Goal: Check status: Verify the current state of an ongoing process or item

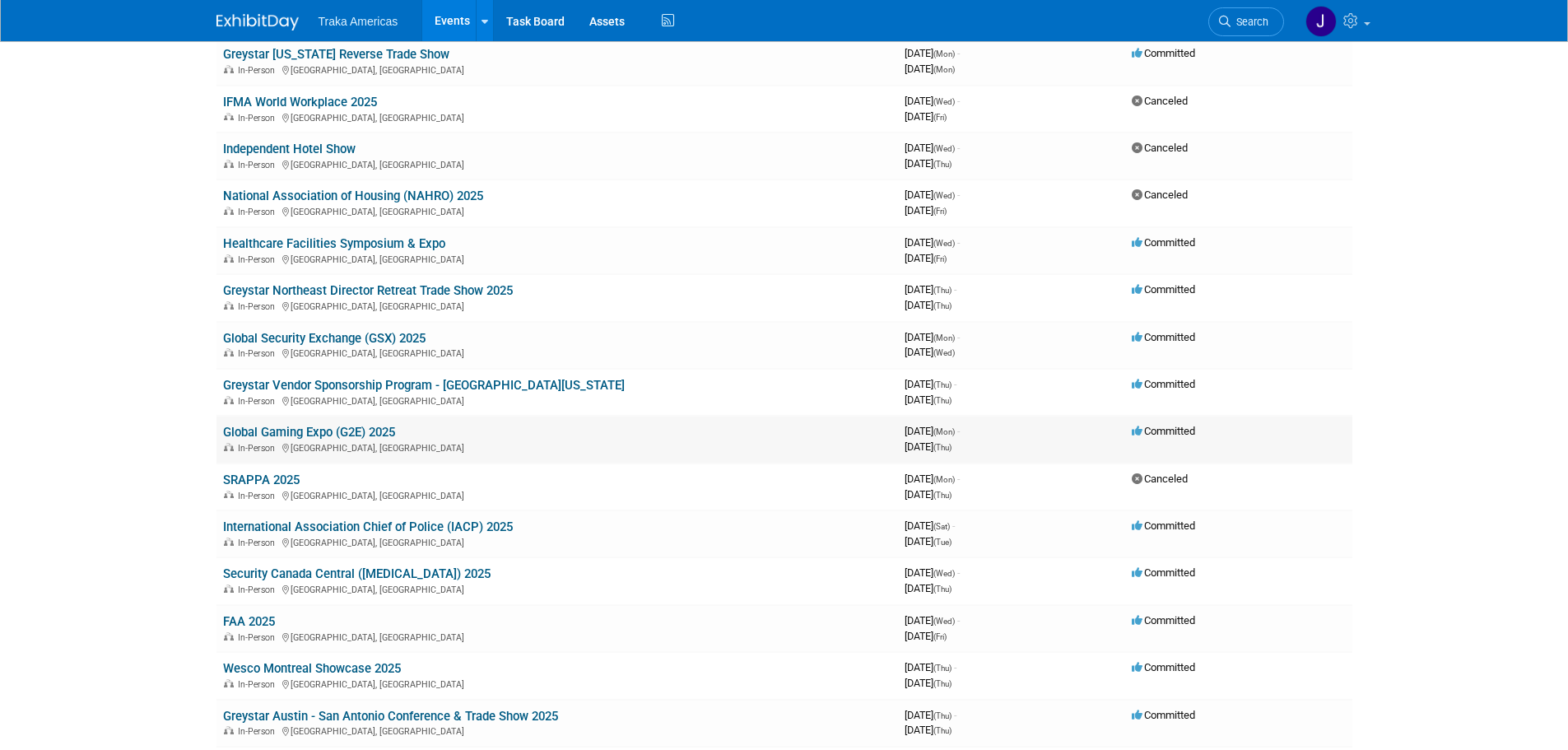
click at [324, 430] on link "Global Gaming Expo (G2E) 2025" at bounding box center [309, 432] width 172 height 15
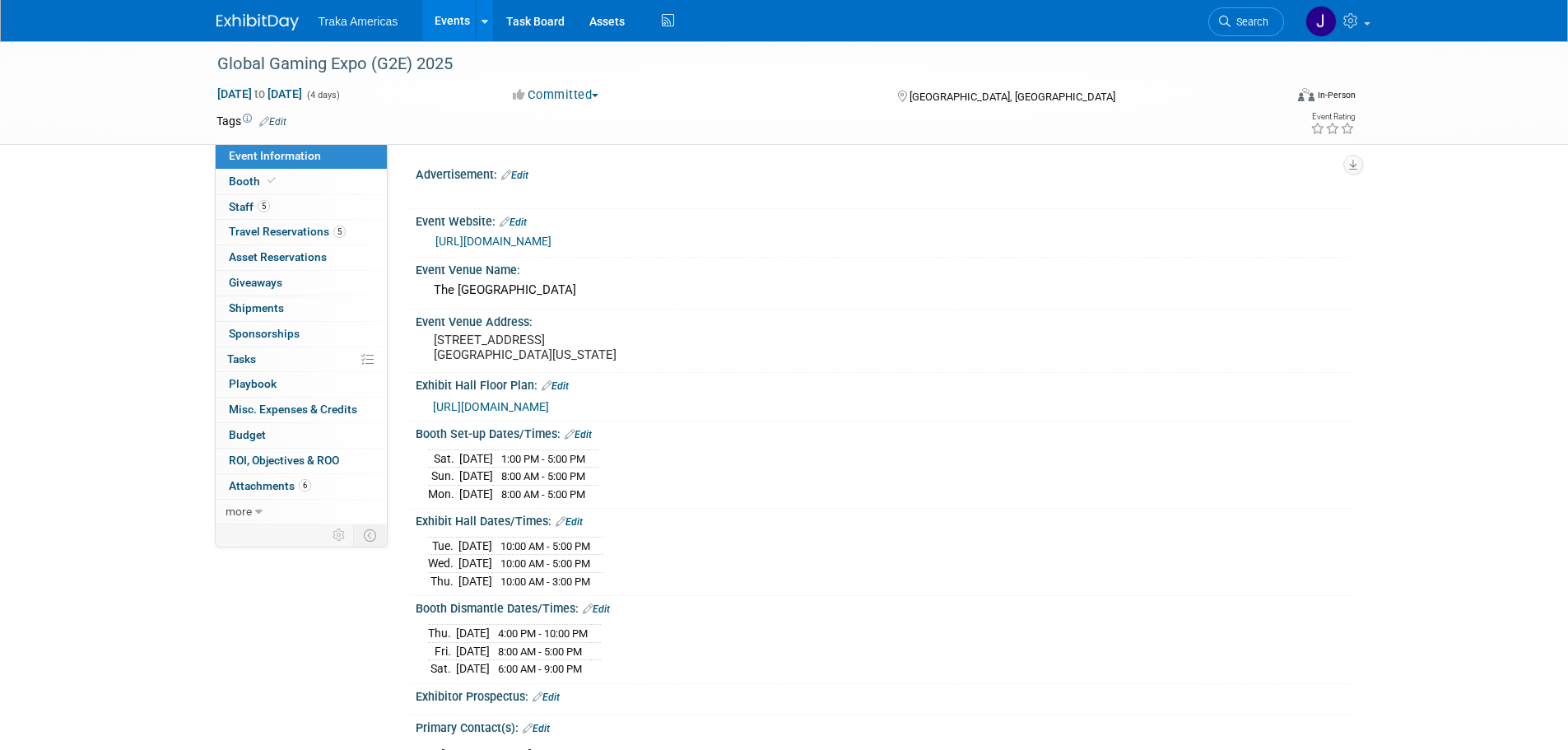
select select "National"
click at [331, 179] on link "Booth" at bounding box center [301, 182] width 171 height 25
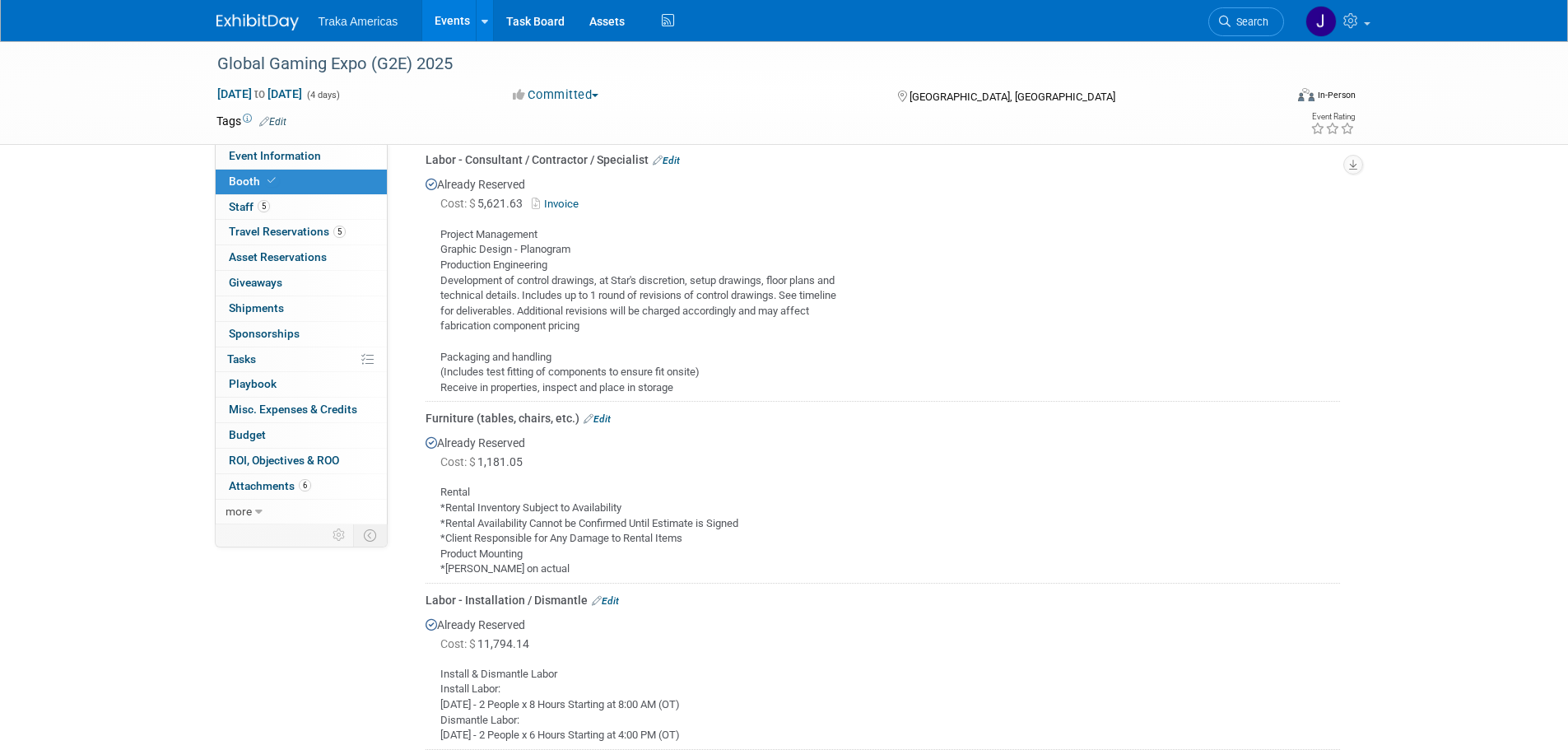
scroll to position [330, 0]
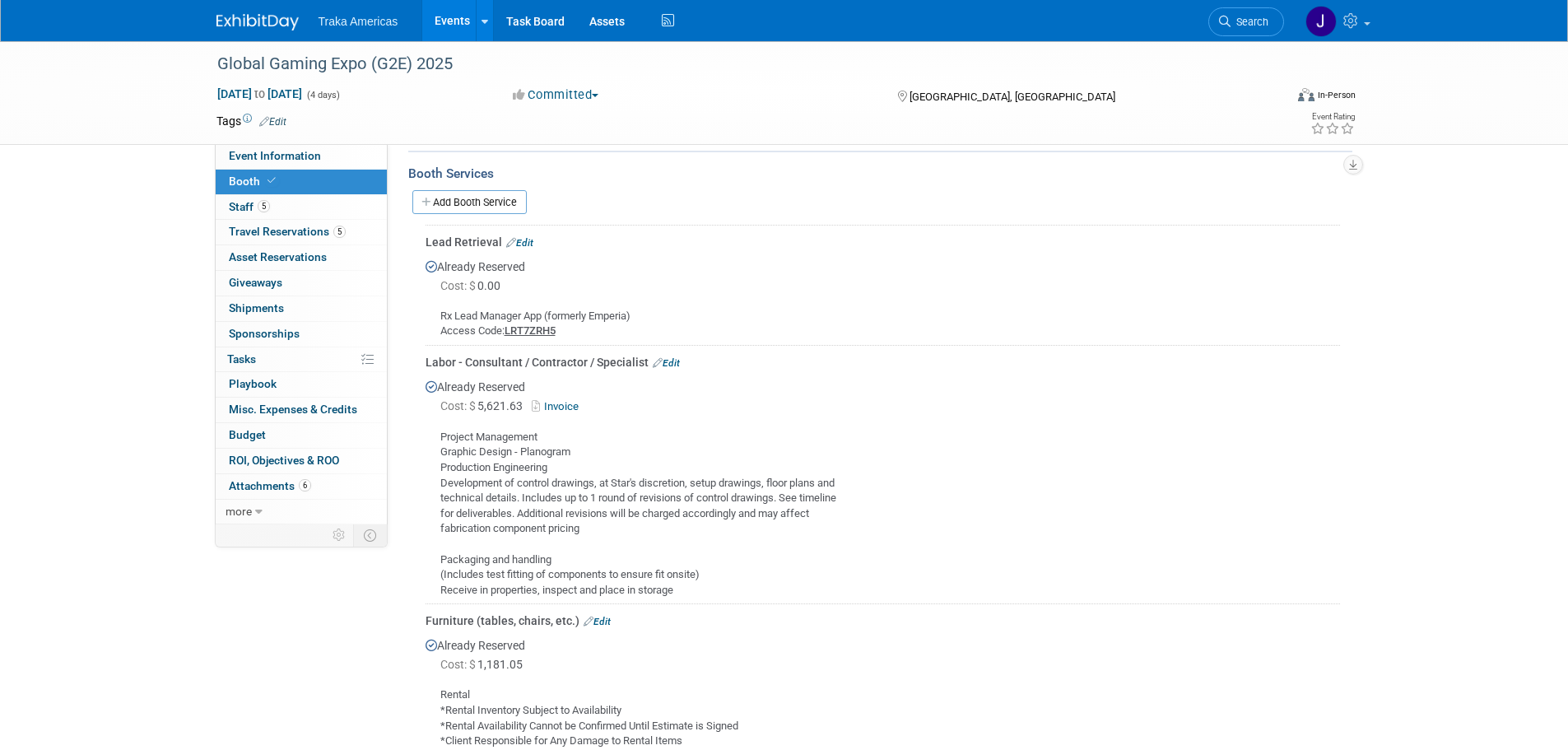
click at [564, 401] on link "Invoice" at bounding box center [558, 406] width 53 height 12
click at [261, 225] on span "Travel Reservations 5" at bounding box center [287, 231] width 117 height 13
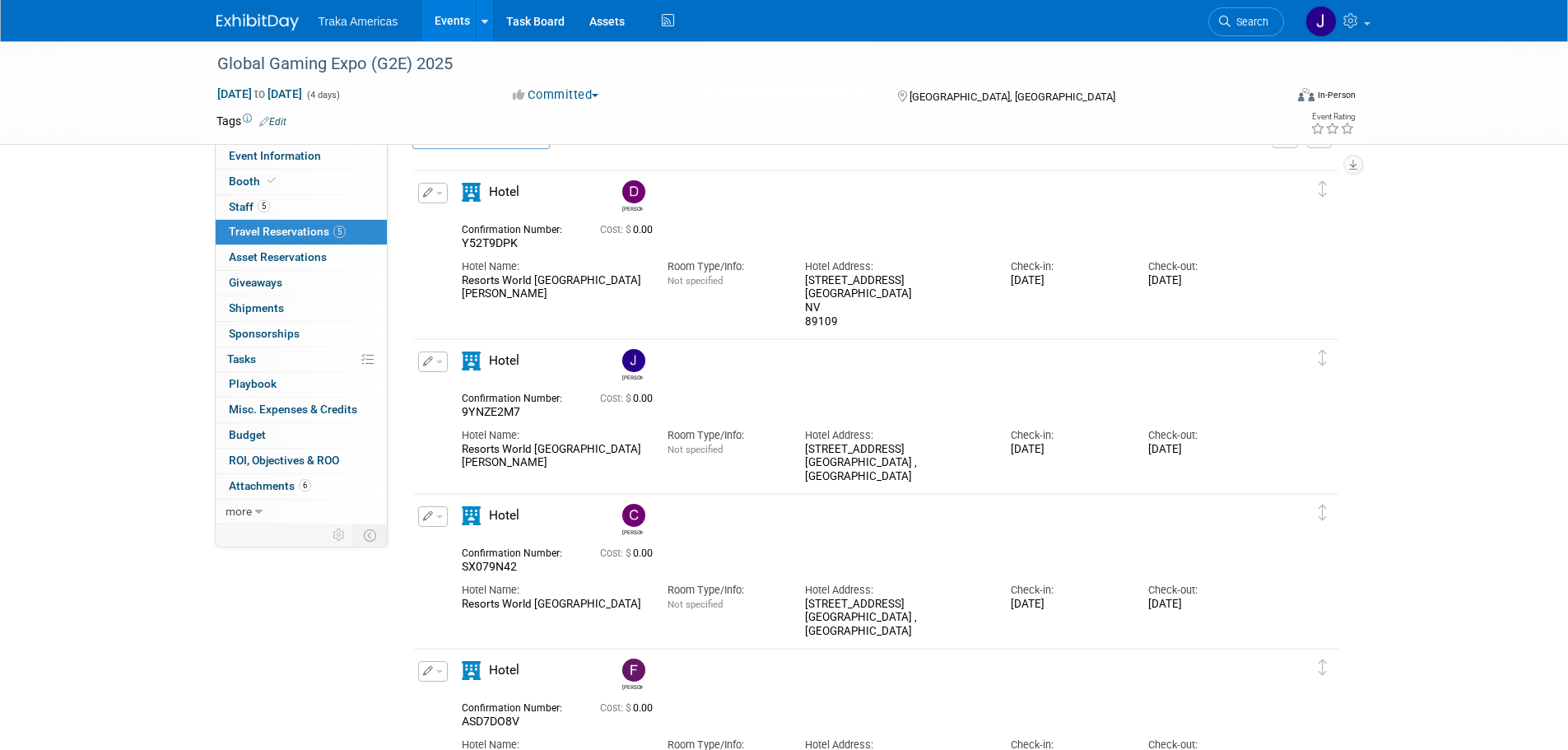
scroll to position [82, 0]
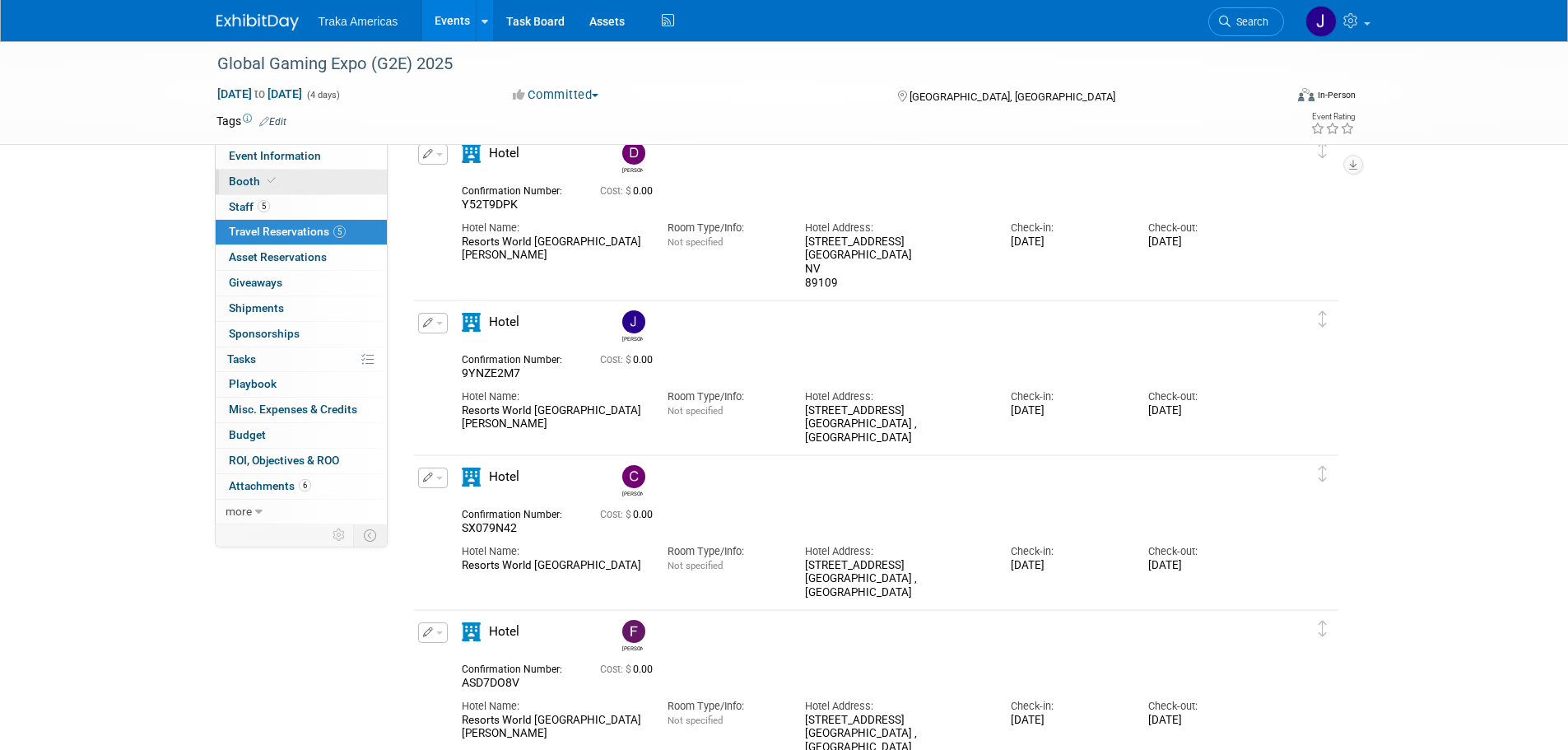
click at [320, 184] on link "Booth" at bounding box center [301, 182] width 171 height 25
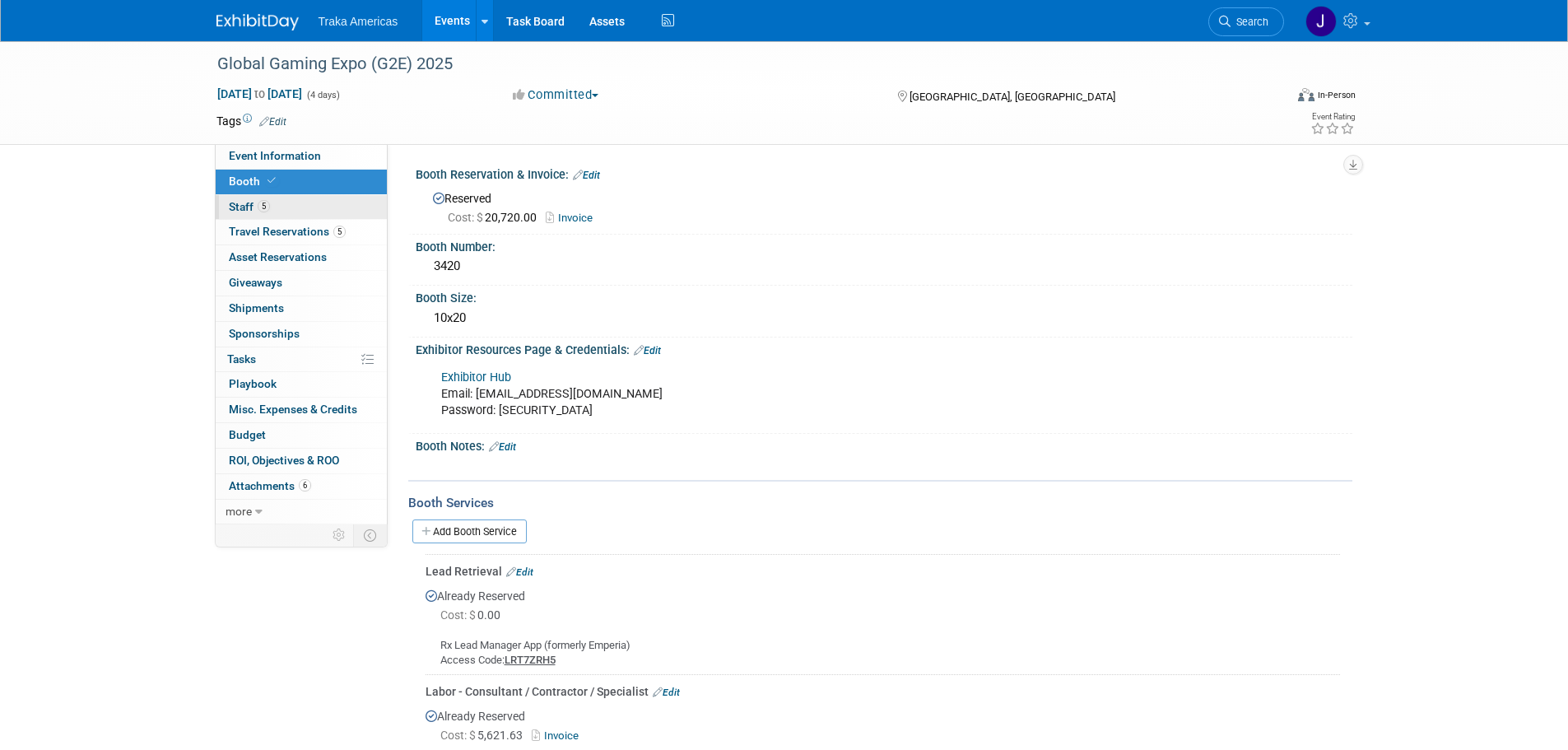
click at [311, 214] on link "5 Staff 5" at bounding box center [301, 208] width 171 height 25
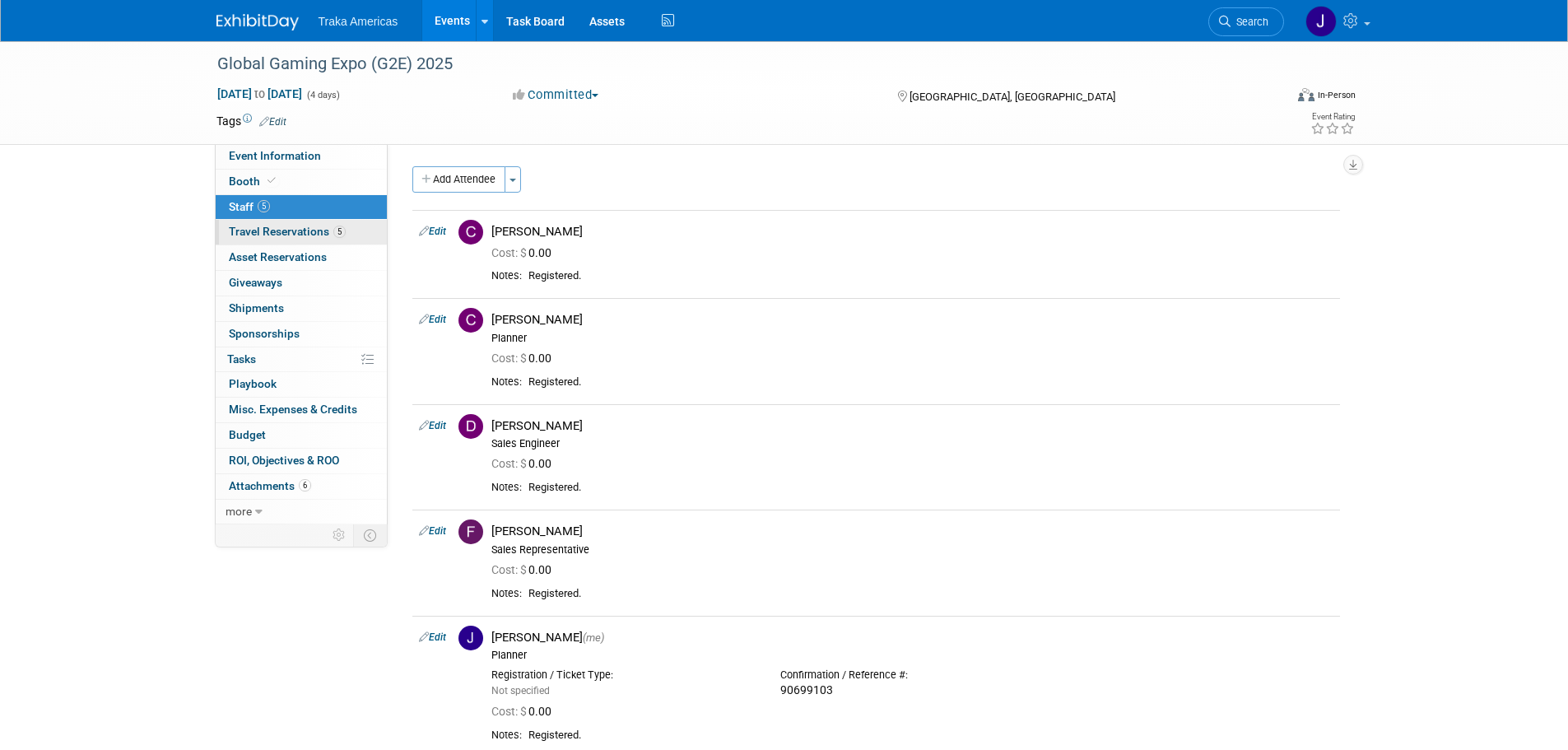
click at [301, 227] on span "Travel Reservations 5" at bounding box center [287, 231] width 117 height 13
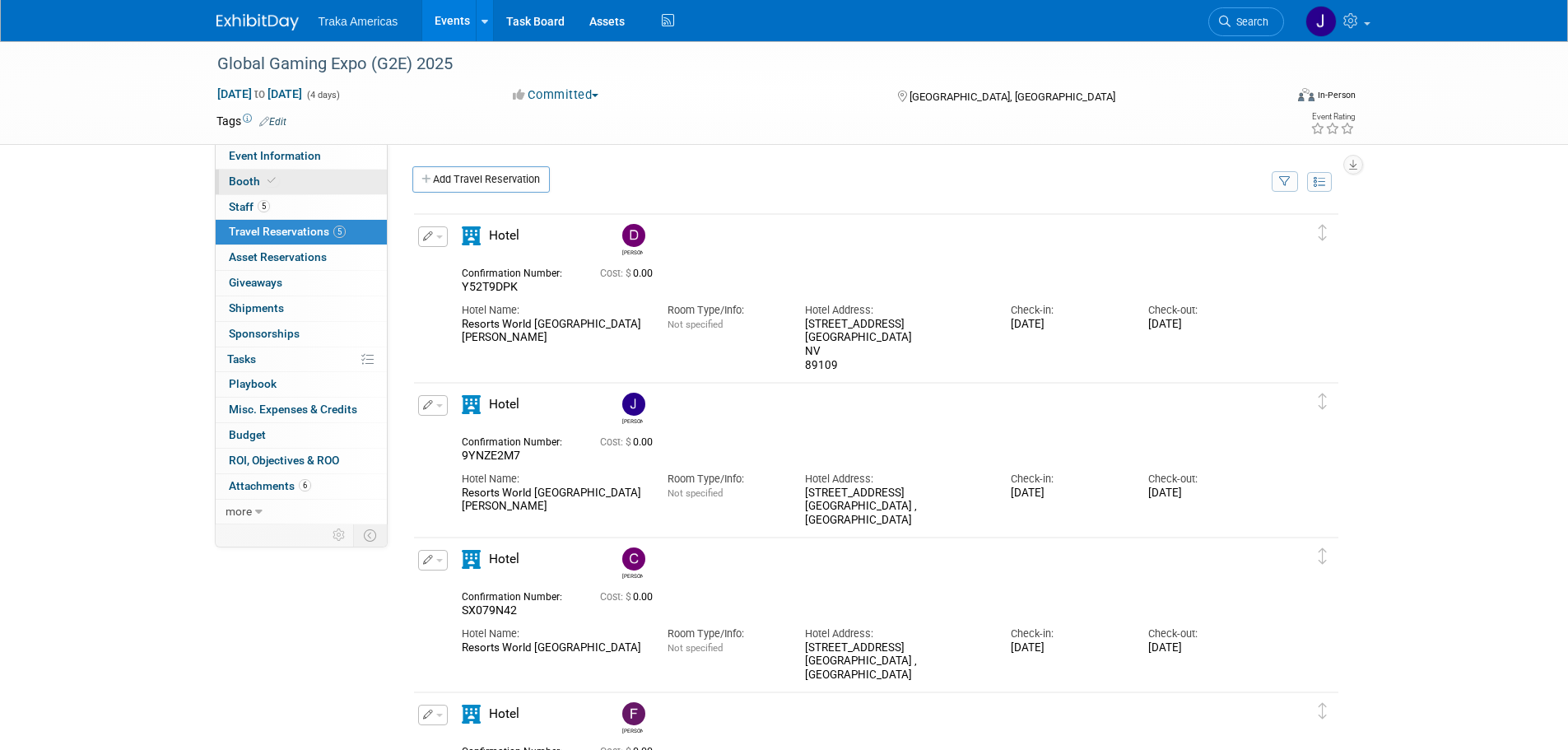
click at [320, 178] on link "Booth" at bounding box center [301, 182] width 171 height 25
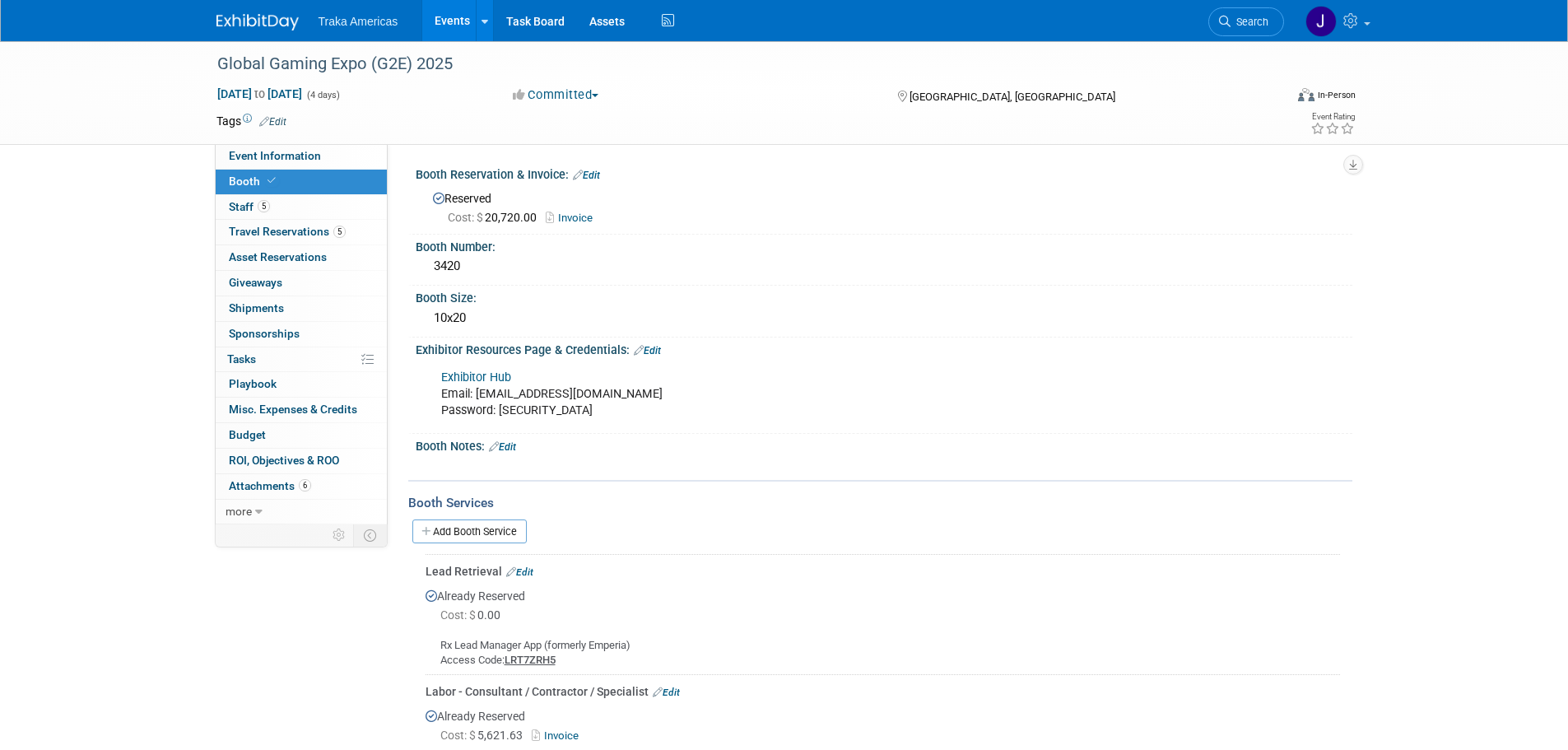
click at [483, 371] on link "Exhibitor Hub" at bounding box center [475, 378] width 70 height 14
drag, startPoint x: 603, startPoint y: 412, endPoint x: 500, endPoint y: 408, distance: 103.1
click at [500, 408] on div "Exhibitor Hub Email: jsaenz@trakausa.com Password: Globalgaming2025!" at bounding box center [800, 395] width 742 height 66
click at [284, 159] on span "Event Information" at bounding box center [275, 155] width 93 height 13
select select "National"
